Goal: Task Accomplishment & Management: Manage account settings

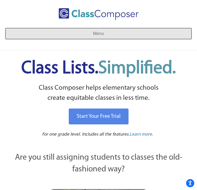
click at [88, 29] on button "Menu" at bounding box center [98, 33] width 186 height 11
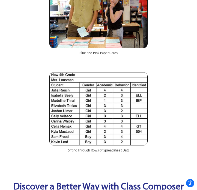
scroll to position [483, 0]
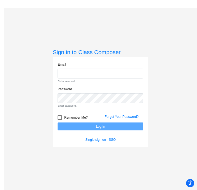
click at [55, 73] on div "Email Enter an email." at bounding box center [101, 74] width 94 height 25
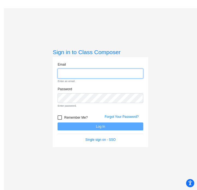
click at [75, 75] on input "email" at bounding box center [101, 74] width 86 height 10
type input "blumh@platteco.k12.mo.us"
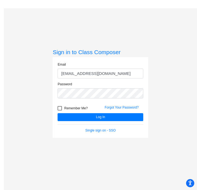
click at [74, 103] on div "Remember Me? Forgot Your Password?" at bounding box center [101, 107] width 94 height 11
click at [69, 111] on div "Remember Me?" at bounding box center [77, 109] width 47 height 8
click at [68, 109] on span "Remember Me?" at bounding box center [75, 108] width 23 height 7
click at [60, 110] on input "Remember Me?" at bounding box center [60, 110] width 0 height 0
checkbox input "true"
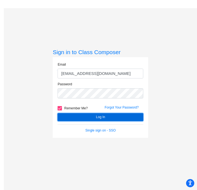
click at [72, 116] on button "Log In" at bounding box center [101, 117] width 86 height 8
